Goal: Transaction & Acquisition: Subscribe to service/newsletter

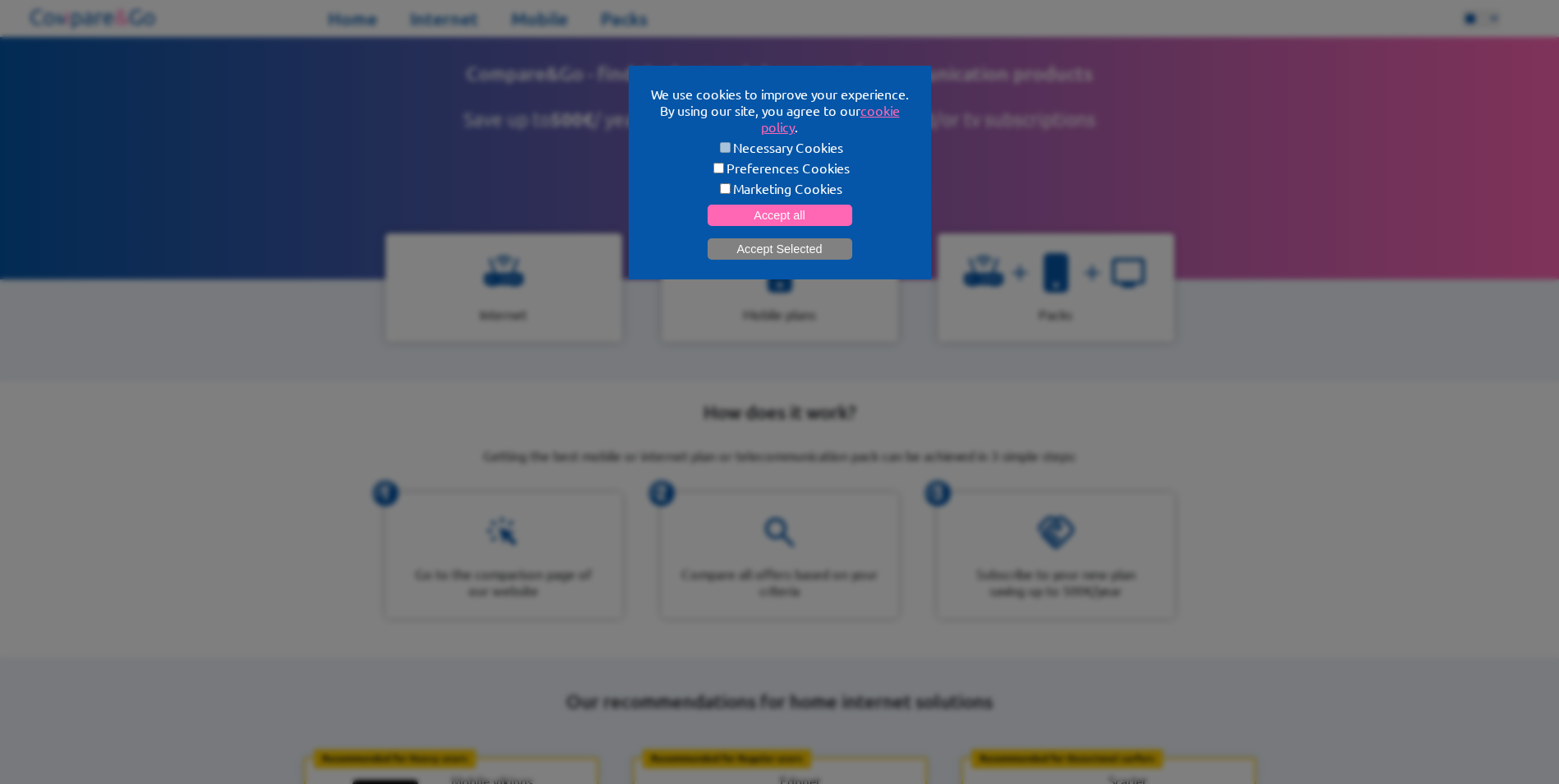
click at [803, 240] on button "Accept Selected" at bounding box center [780, 249] width 144 height 21
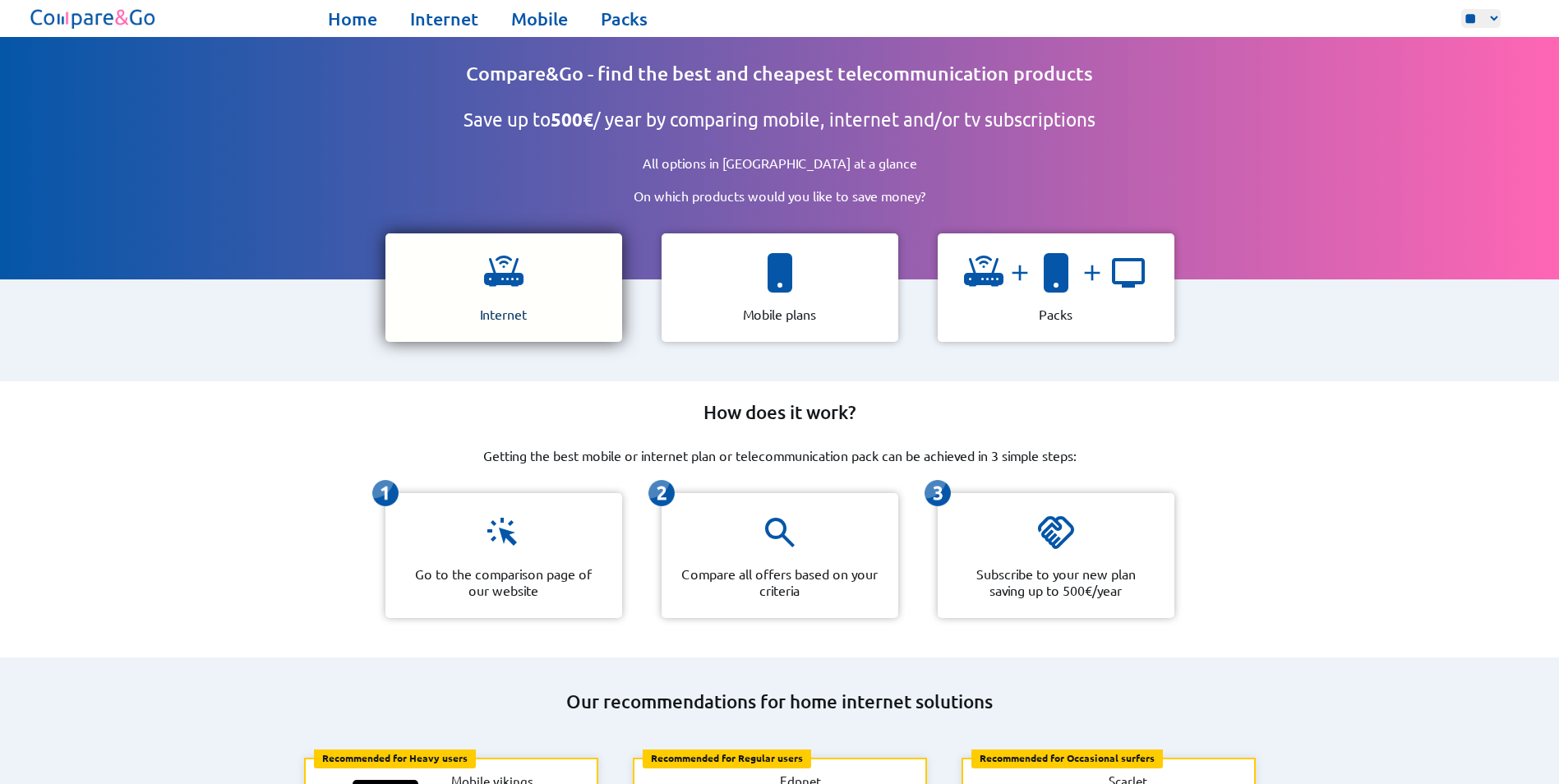
click at [513, 275] on img at bounding box center [503, 272] width 39 height 39
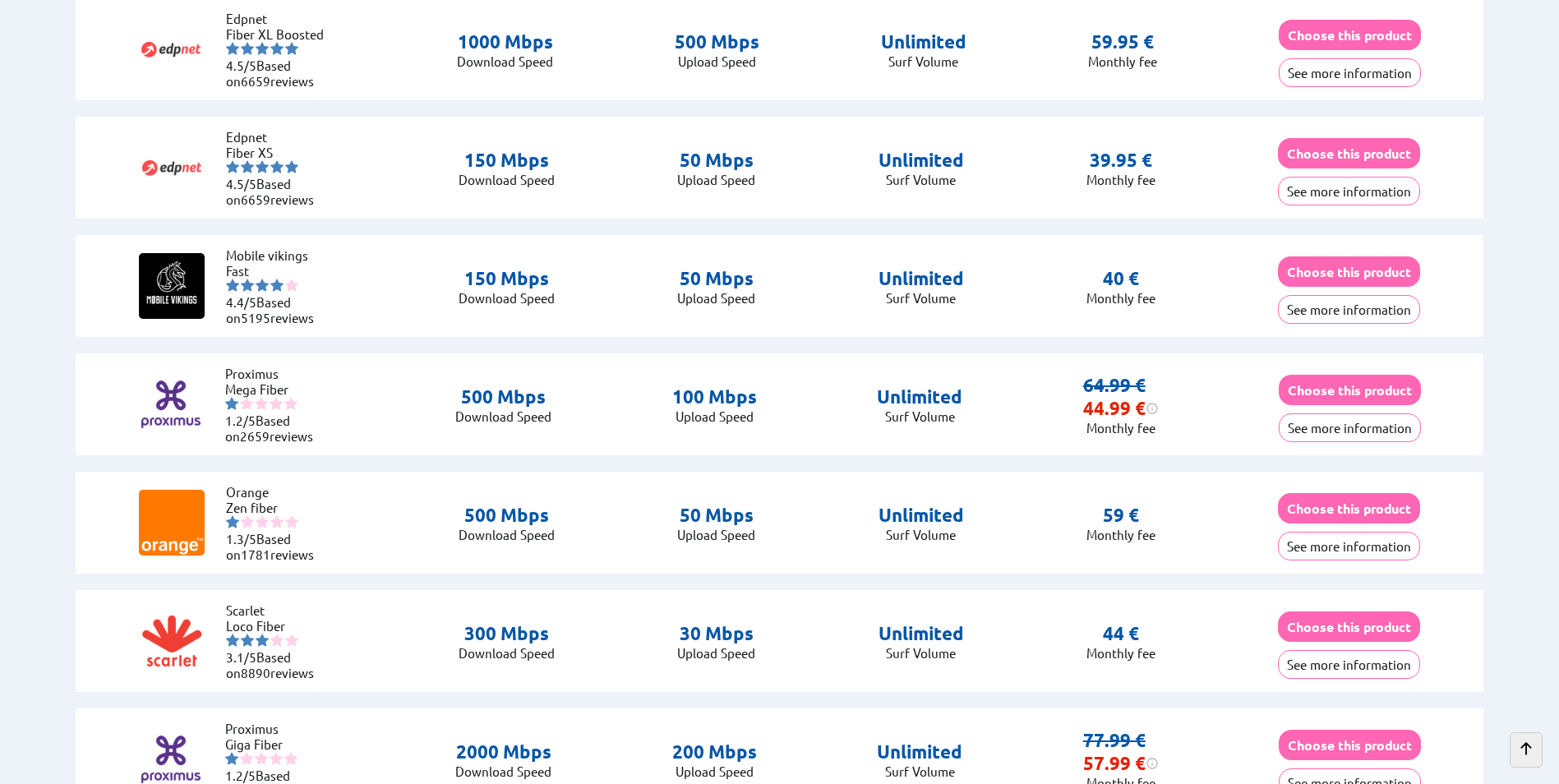
scroll to position [1232, 0]
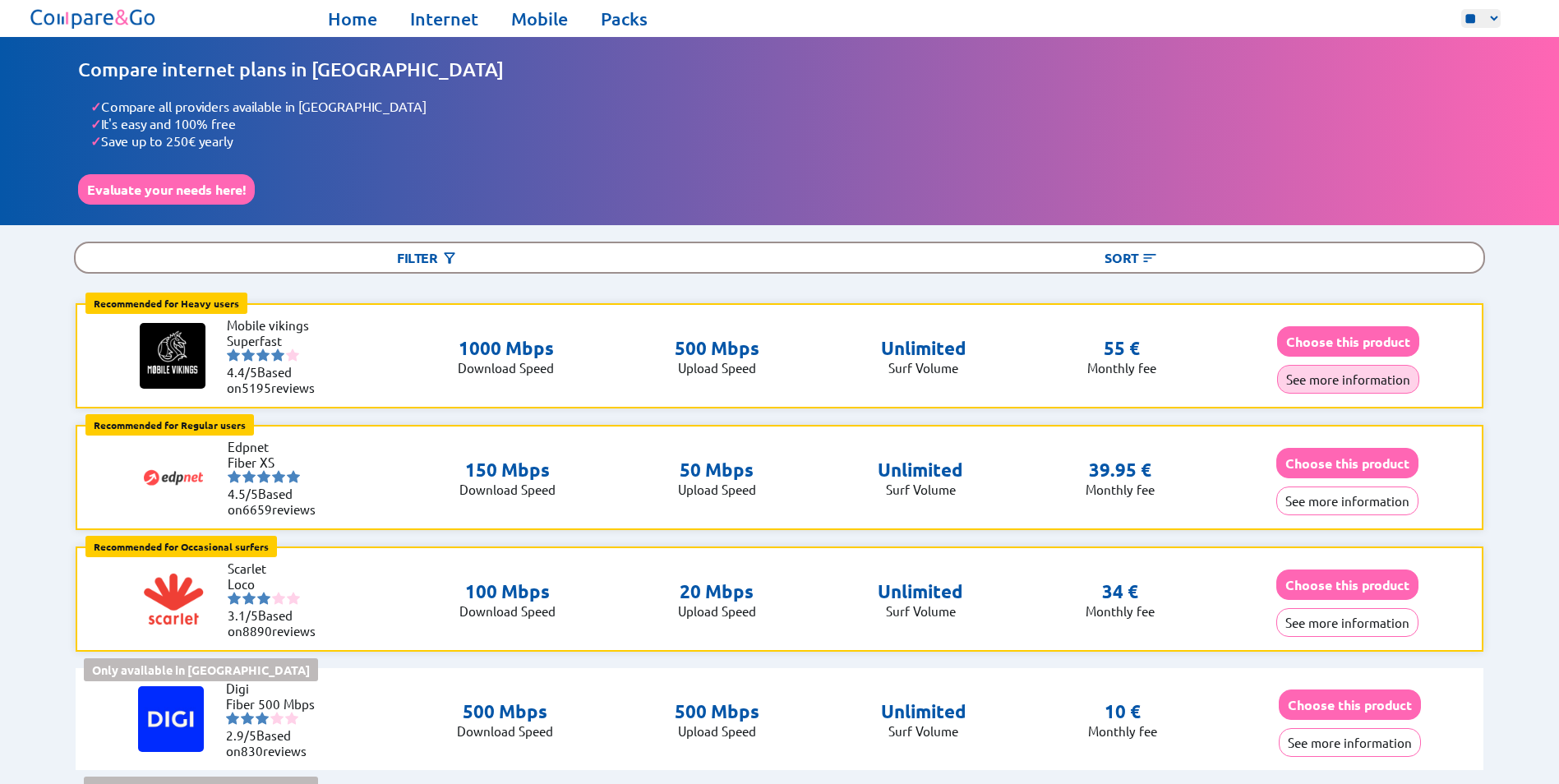
click at [1327, 379] on button "See more information" at bounding box center [1348, 379] width 142 height 29
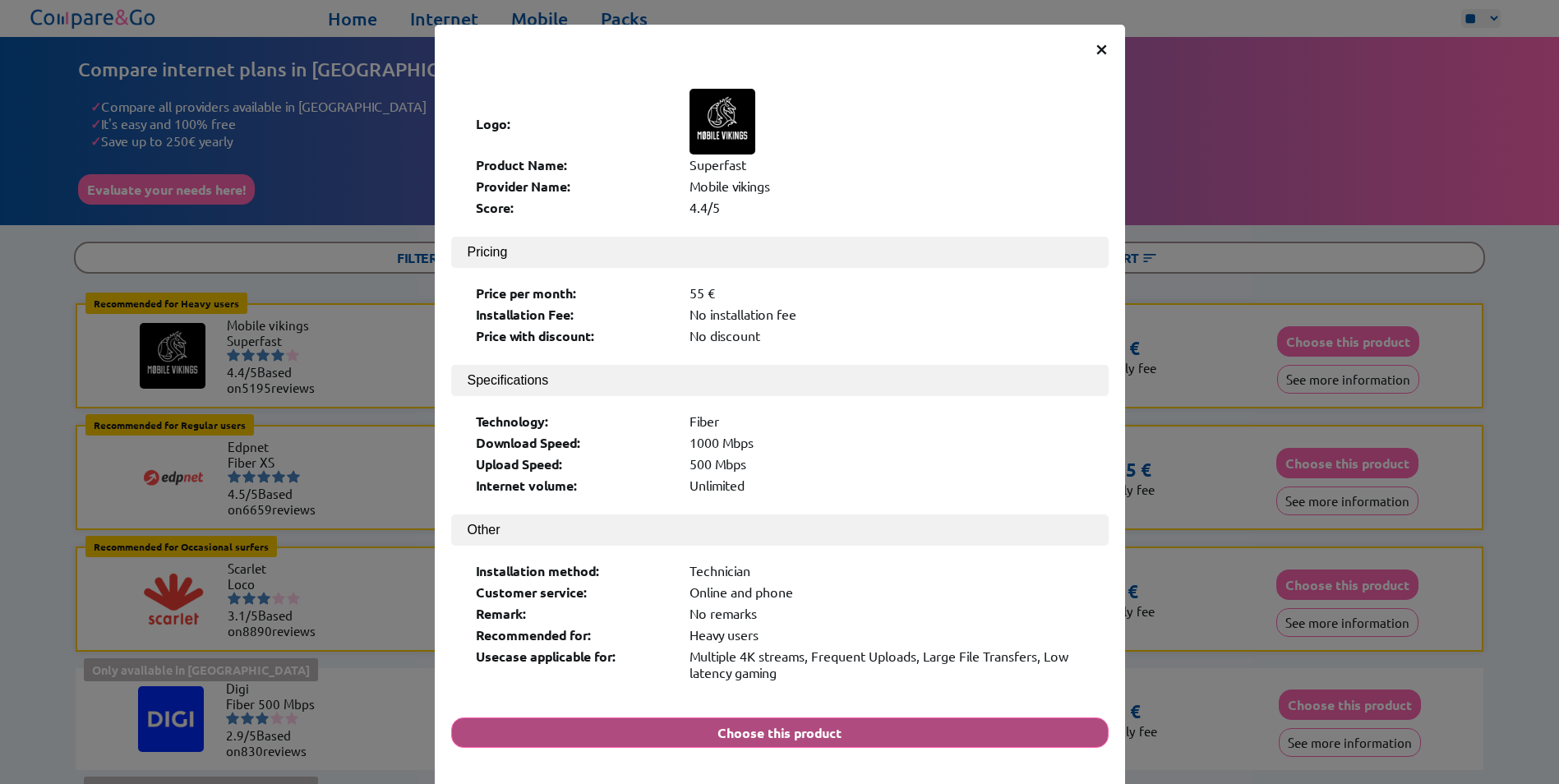
click at [860, 718] on button "Choose this product" at bounding box center [780, 733] width 657 height 31
click at [710, 718] on button "Choose this product" at bounding box center [780, 733] width 657 height 31
